Goal: Task Accomplishment & Management: Manage account settings

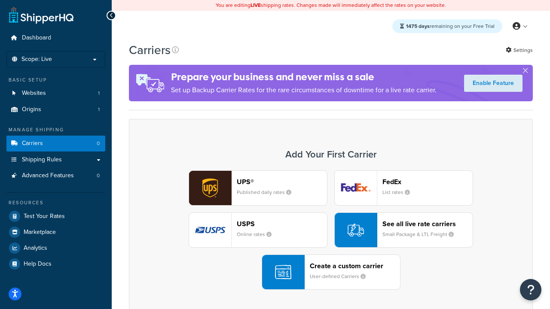
click at [331, 230] on div "UPS® Published daily rates FedEx List rates USPS Online rates See all live rate…" at bounding box center [331, 229] width 386 height 119
click at [427, 182] on header "FedEx" at bounding box center [427, 182] width 90 height 8
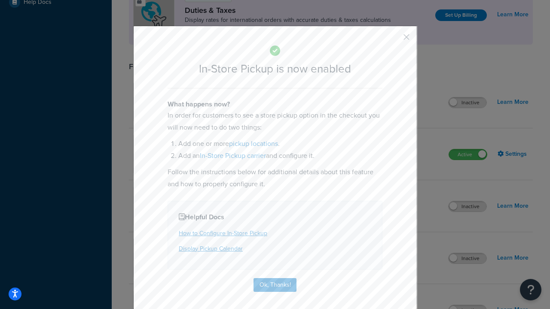
click at [393, 40] on button "button" at bounding box center [393, 40] width 2 height 2
